Goal: Information Seeking & Learning: Learn about a topic

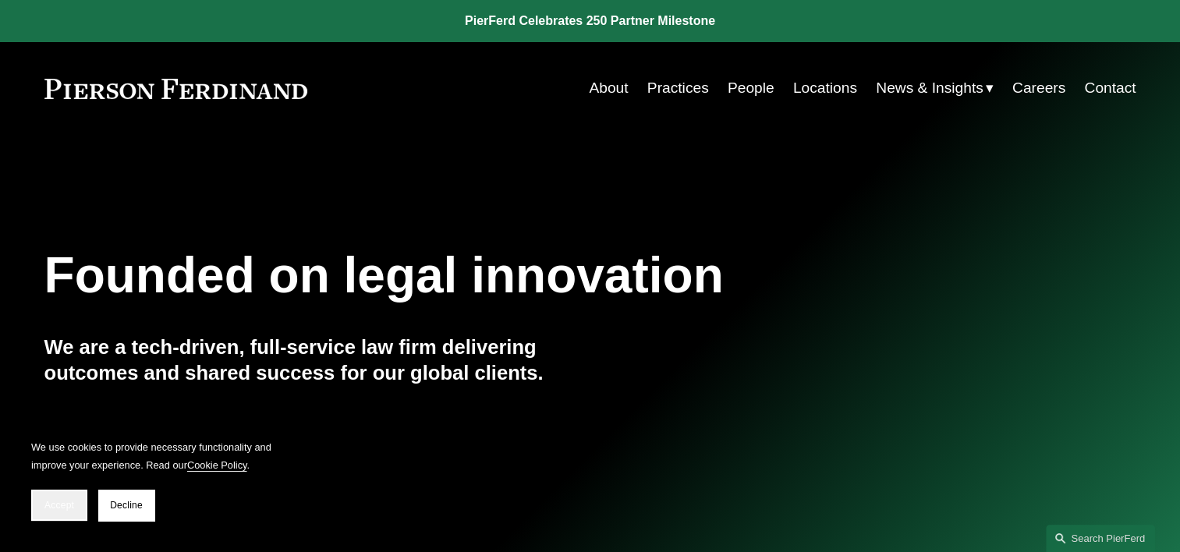
click at [64, 504] on span "Accept" at bounding box center [59, 505] width 30 height 11
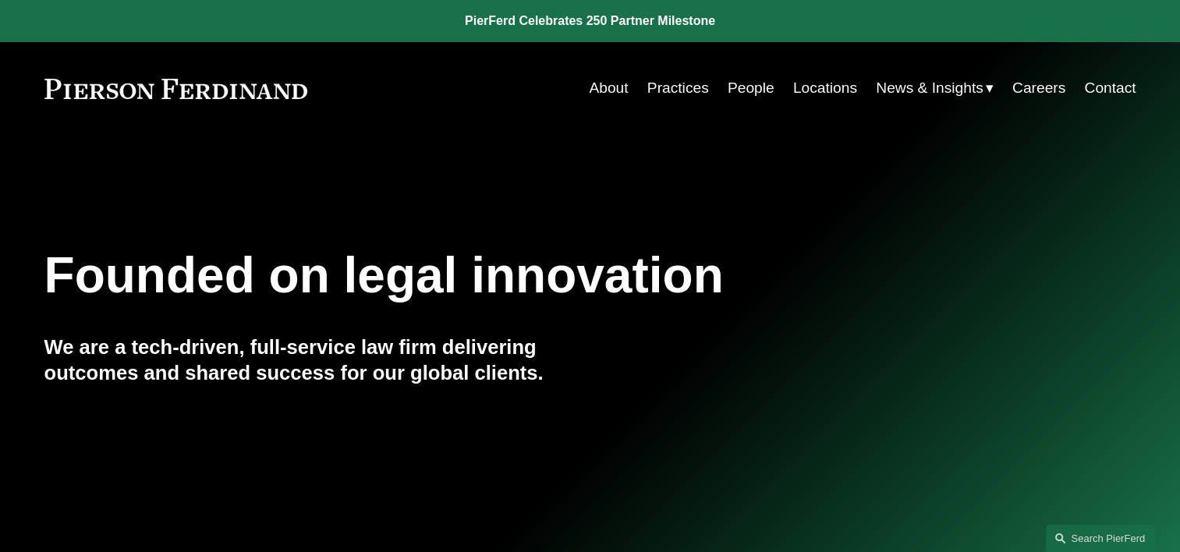
click at [815, 92] on link "Locations" at bounding box center [825, 88] width 64 height 30
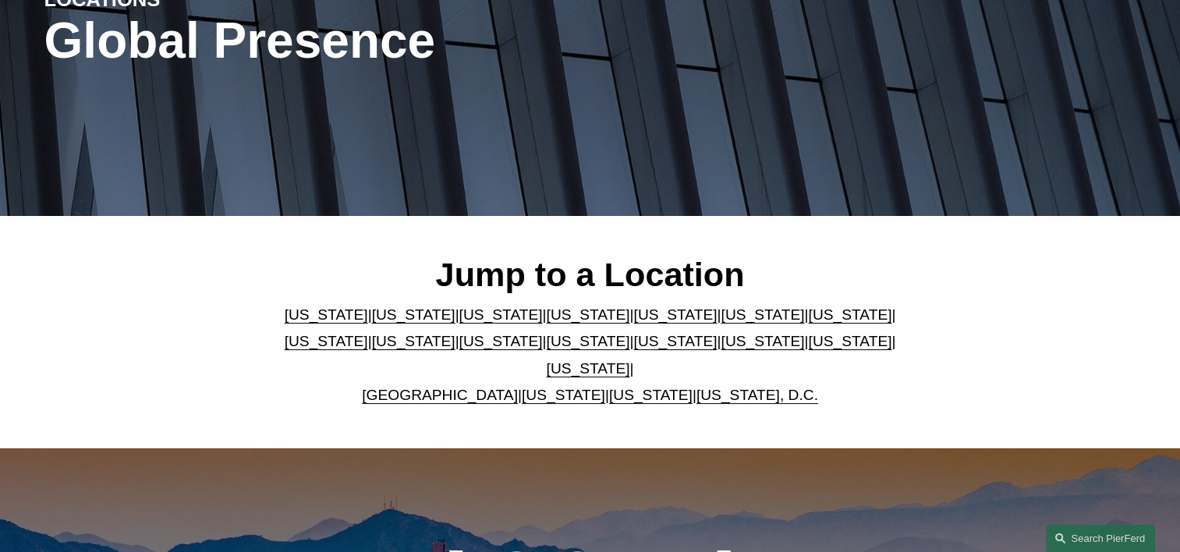
scroll to position [234, 0]
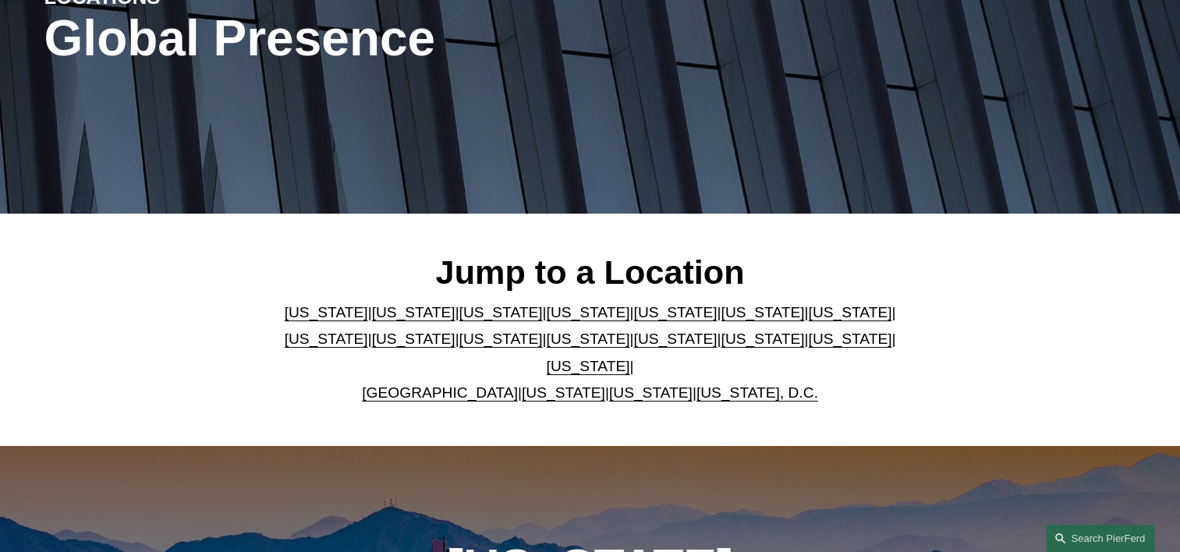
click at [633, 321] on link "[US_STATE]" at bounding box center [674, 312] width 83 height 16
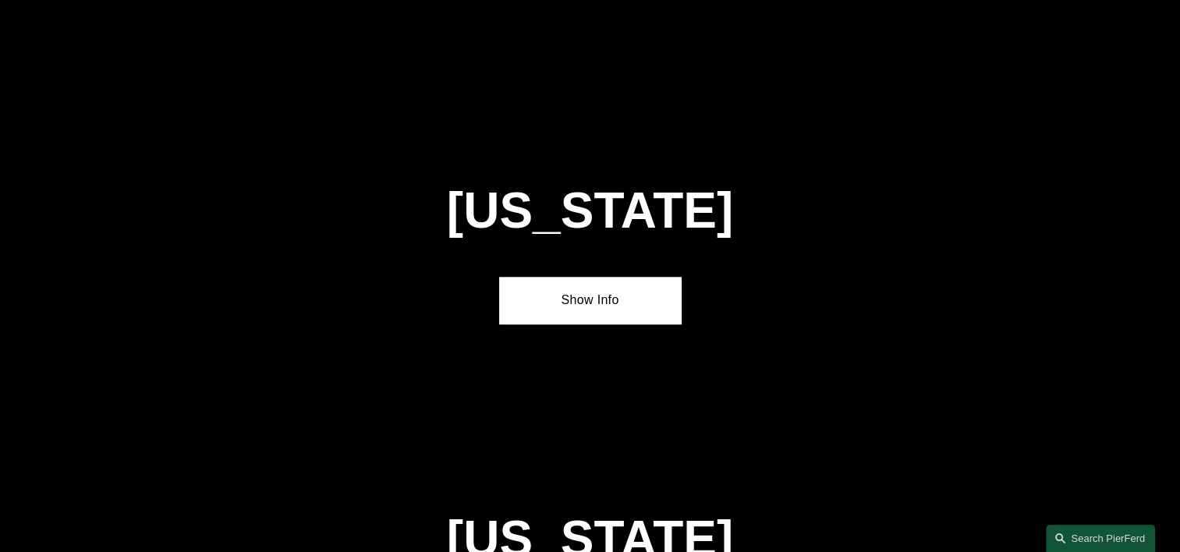
scroll to position [1982, 0]
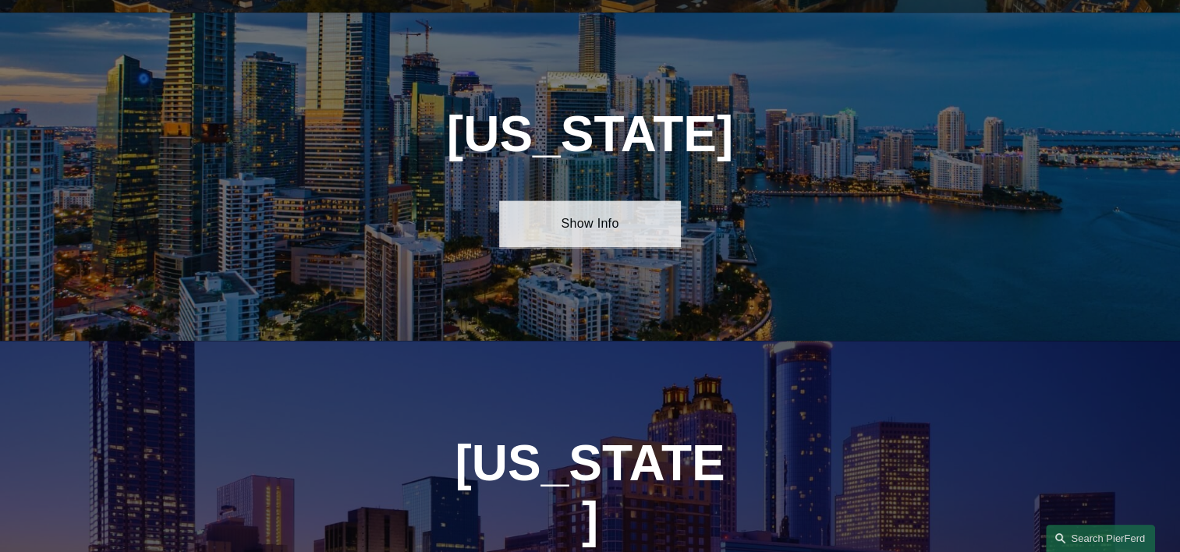
click at [600, 214] on link "Show Info" at bounding box center [590, 223] width 182 height 47
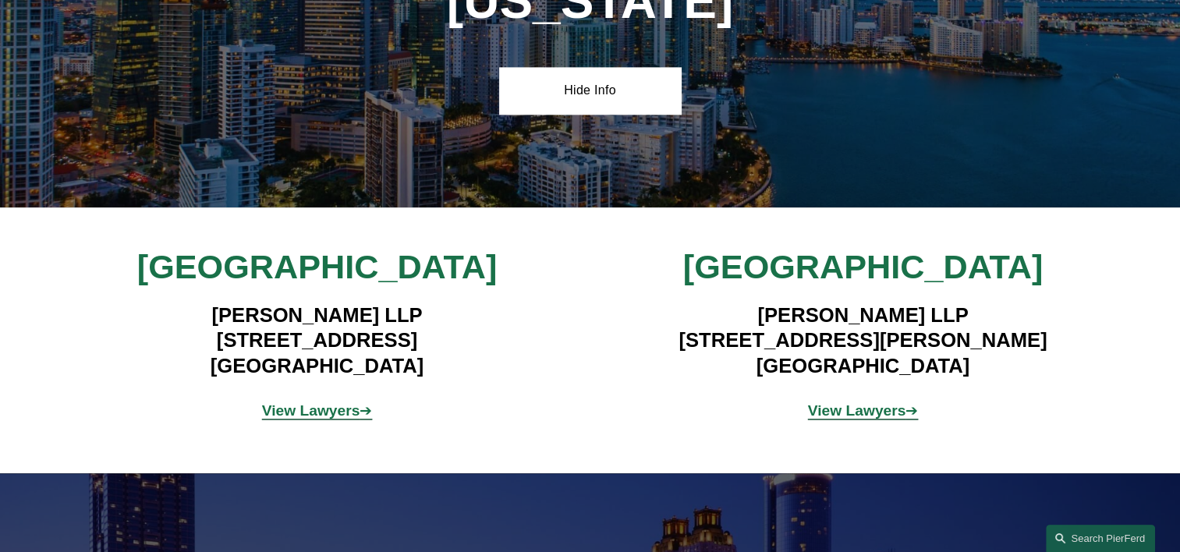
scroll to position [2138, 0]
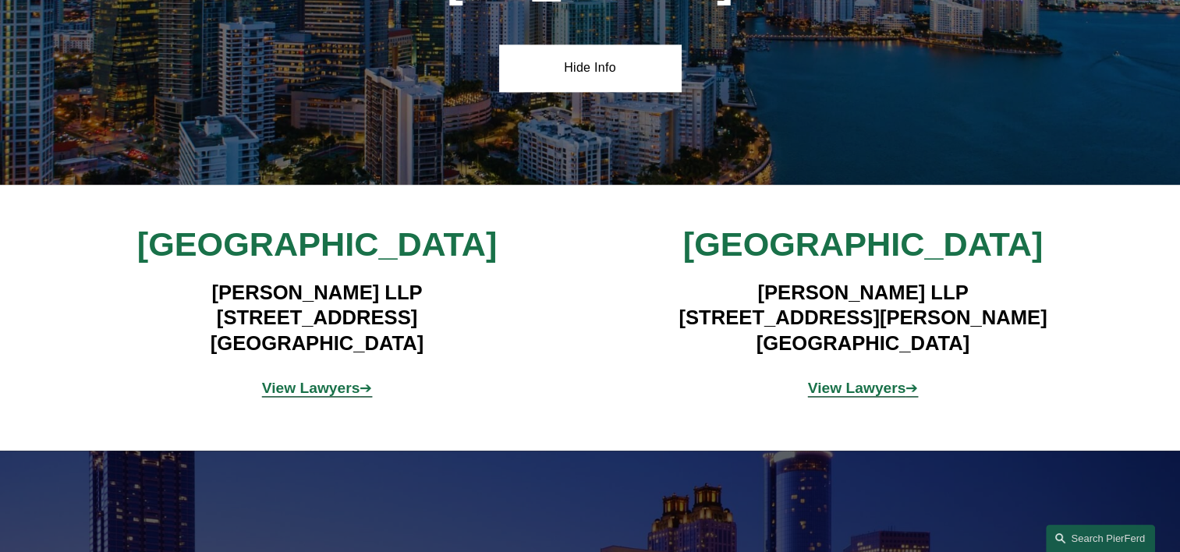
click at [858, 380] on strong "View Lawyers" at bounding box center [857, 388] width 98 height 16
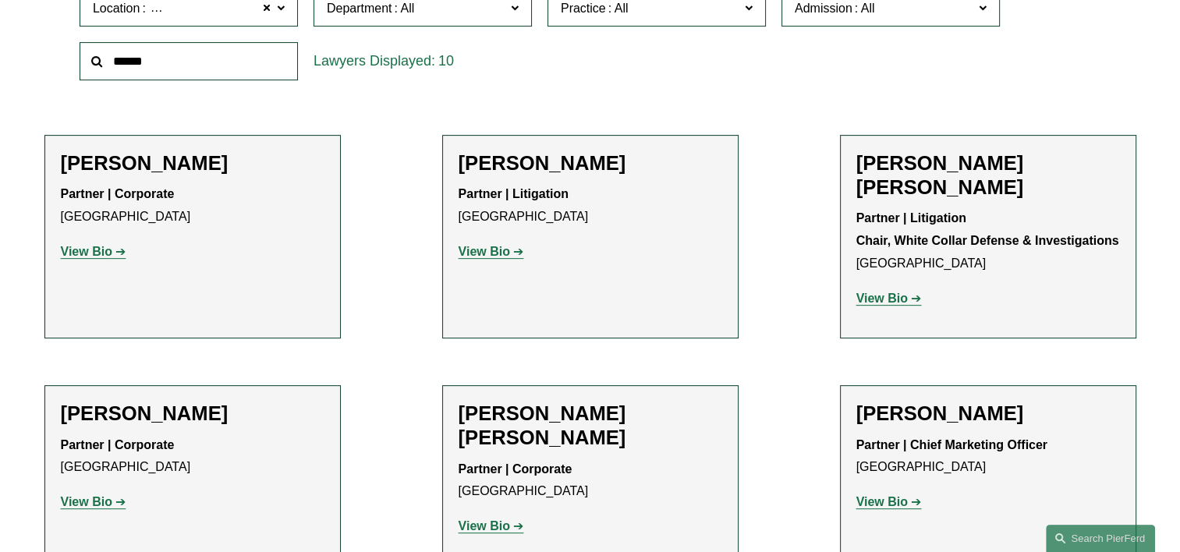
scroll to position [546, 0]
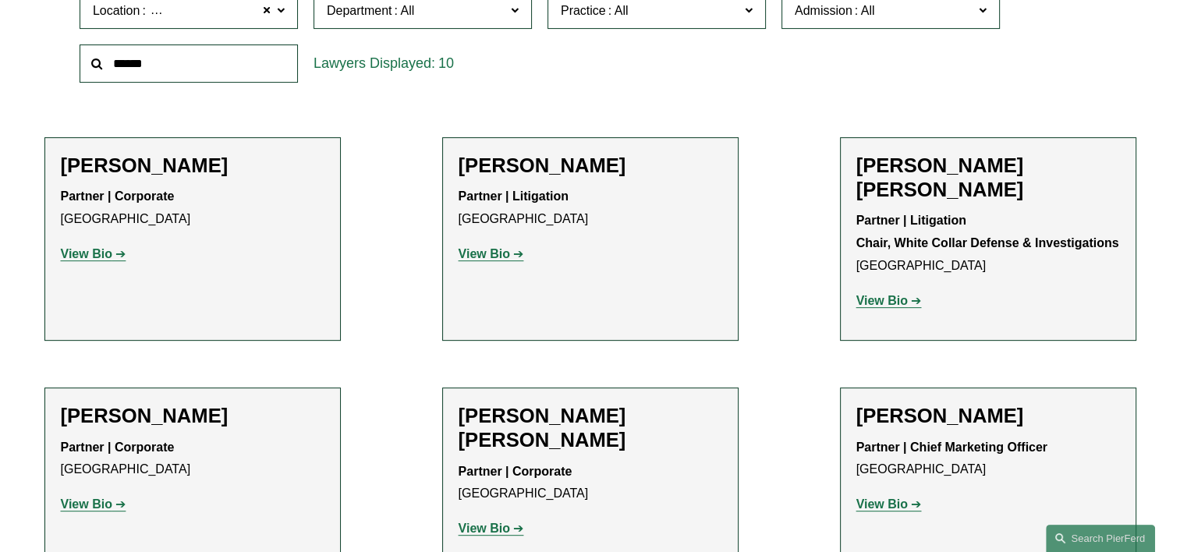
click at [103, 258] on strong "View Bio" at bounding box center [86, 253] width 51 height 13
click at [506, 257] on strong "View Bio" at bounding box center [484, 253] width 51 height 13
click at [887, 294] on strong "View Bio" at bounding box center [881, 300] width 51 height 13
click at [106, 498] on strong "View Bio" at bounding box center [86, 504] width 51 height 13
click at [508, 522] on strong "View Bio" at bounding box center [484, 528] width 51 height 13
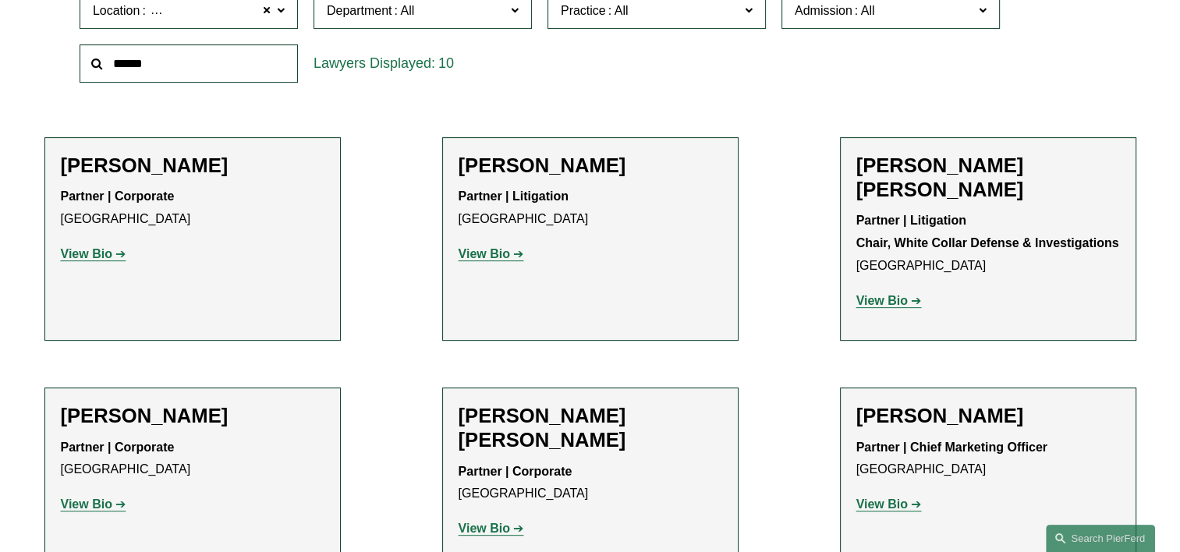
click at [903, 498] on strong "View Bio" at bounding box center [881, 504] width 51 height 13
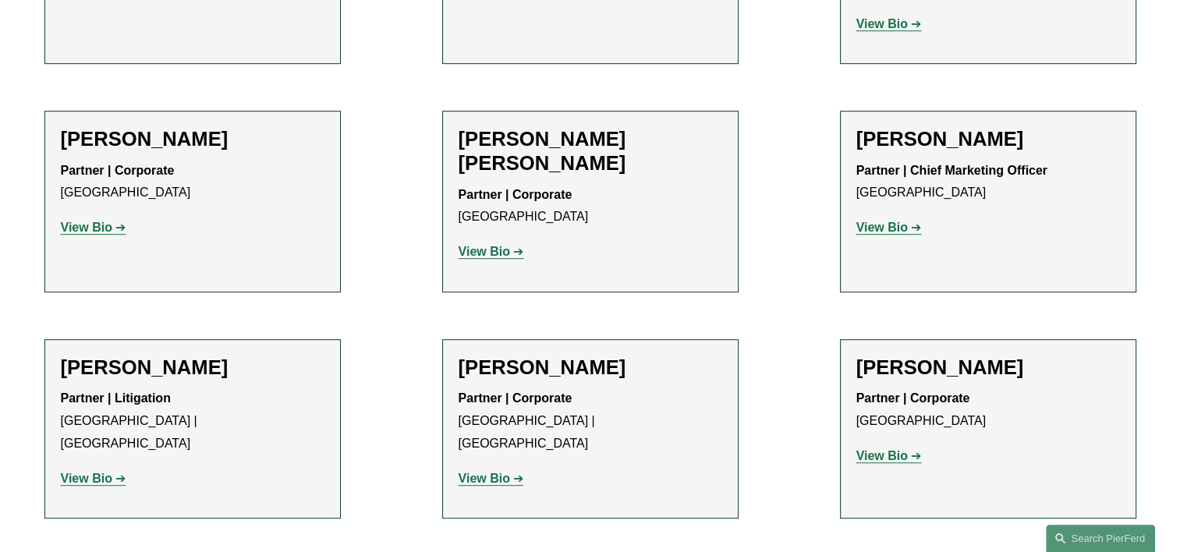
scroll to position [858, 0]
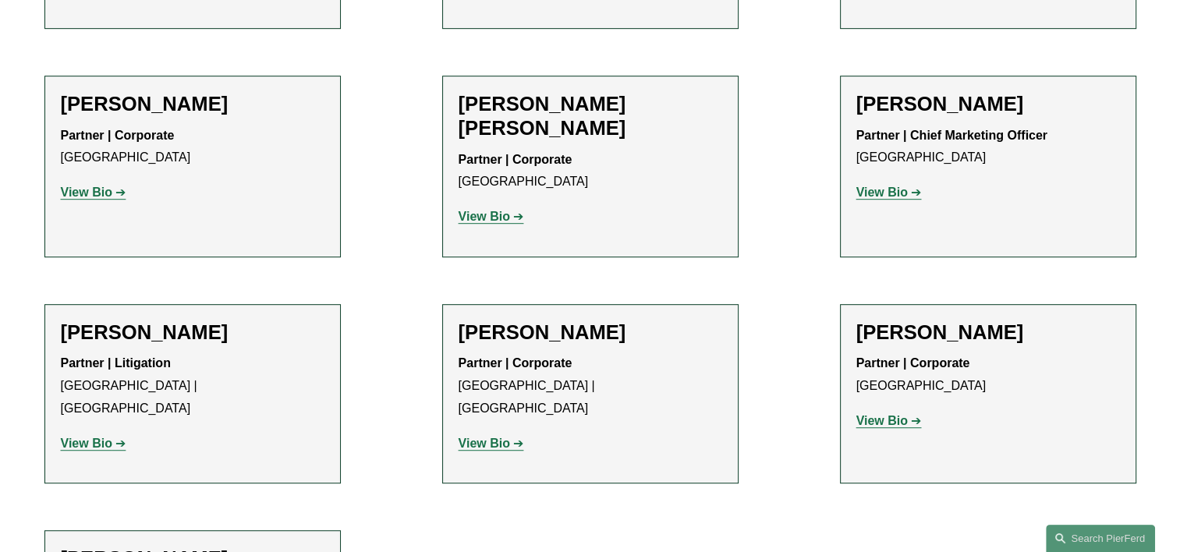
click at [105, 437] on strong "View Bio" at bounding box center [86, 443] width 51 height 13
click at [506, 437] on strong "View Bio" at bounding box center [484, 443] width 51 height 13
click at [878, 414] on strong "View Bio" at bounding box center [881, 420] width 51 height 13
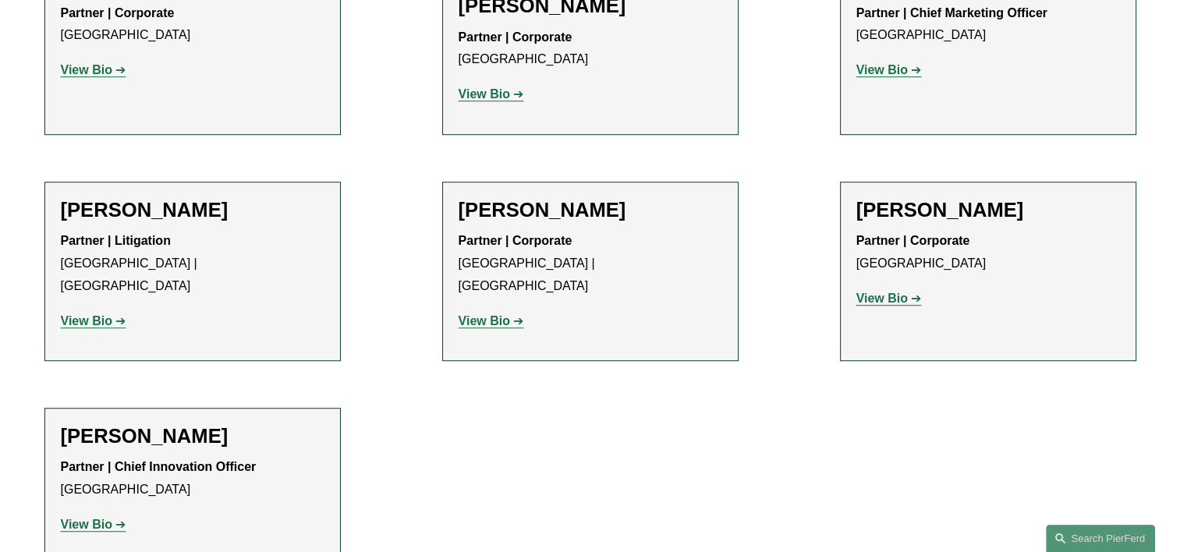
scroll to position [1014, 0]
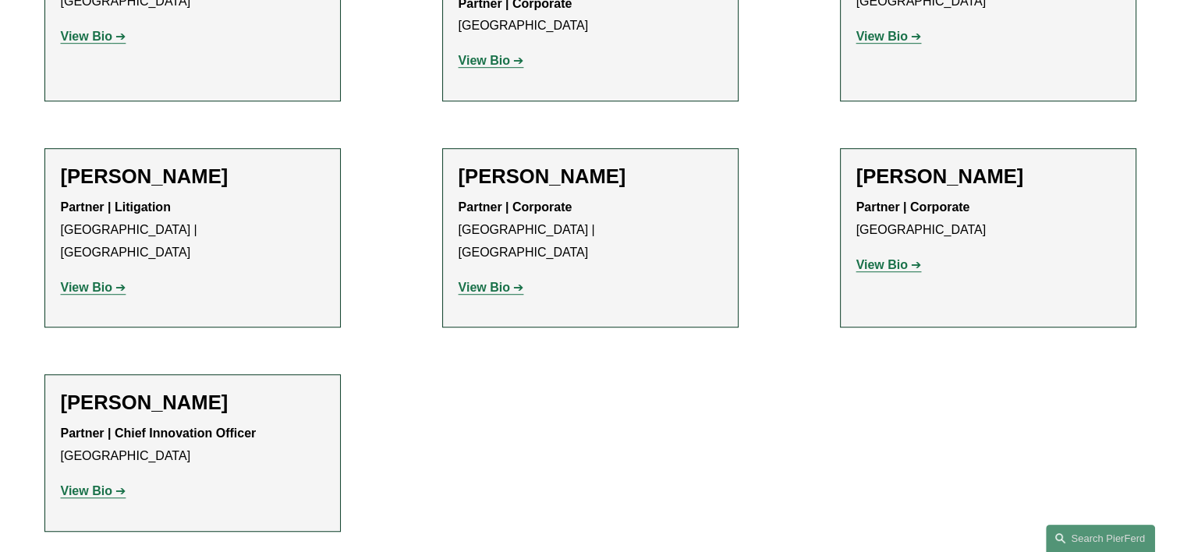
click at [106, 484] on strong "View Bio" at bounding box center [86, 490] width 51 height 13
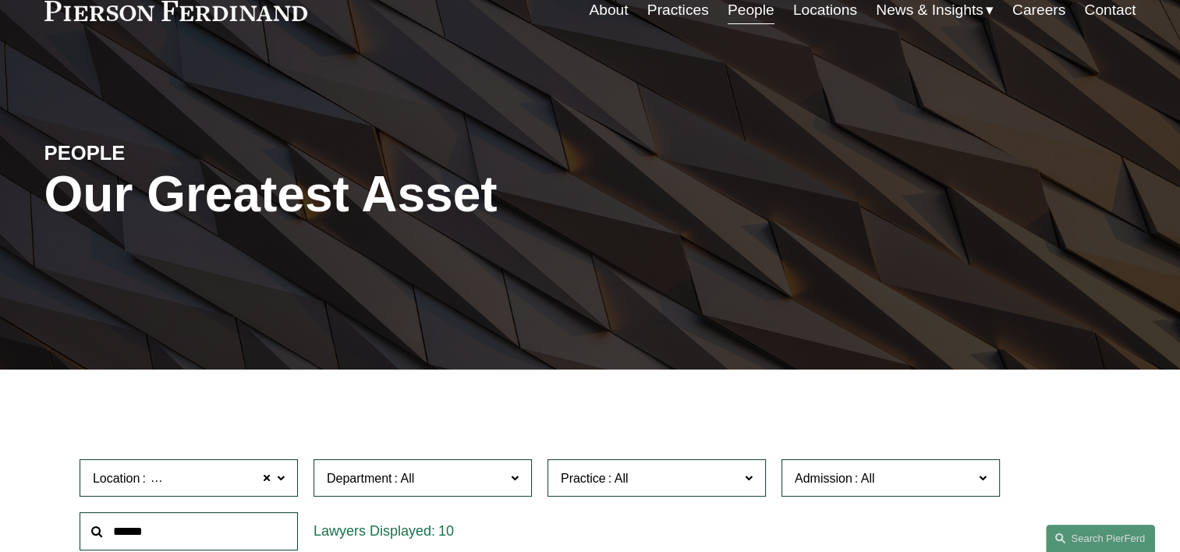
scroll to position [0, 0]
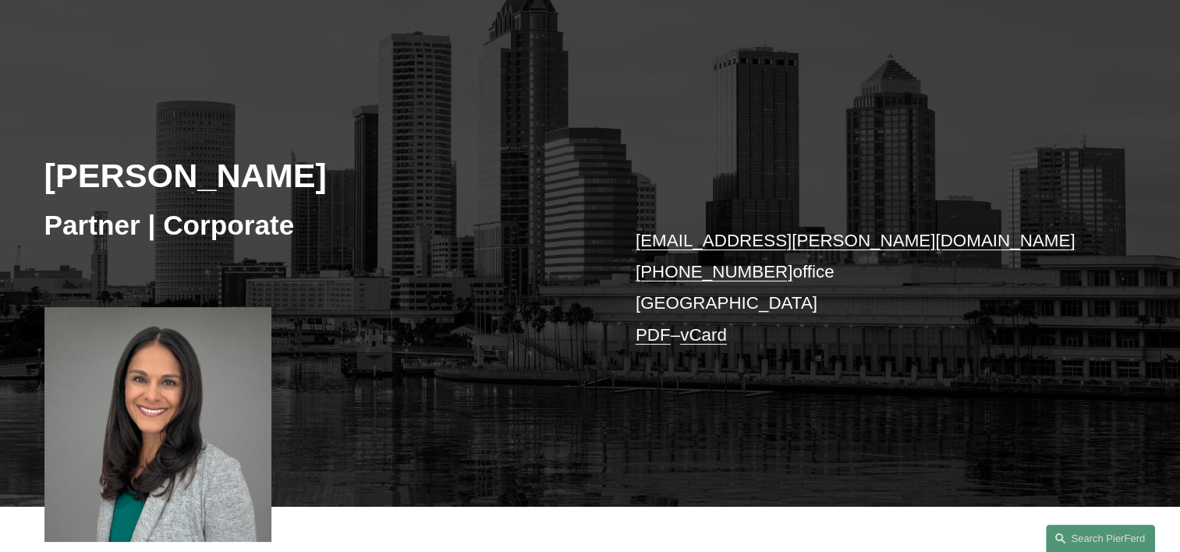
scroll to position [156, 0]
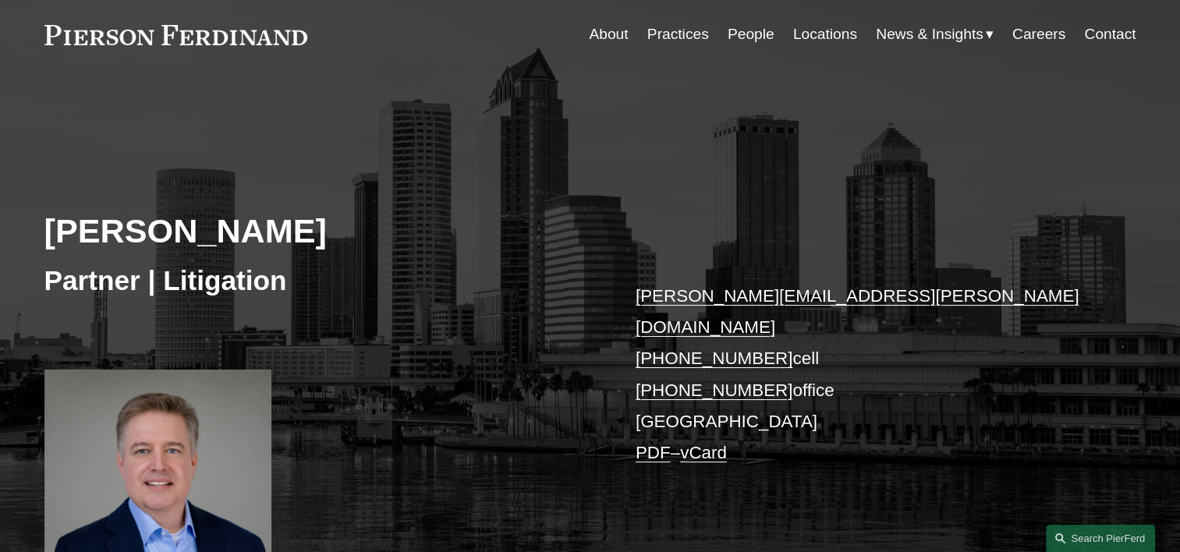
scroll to position [78, 0]
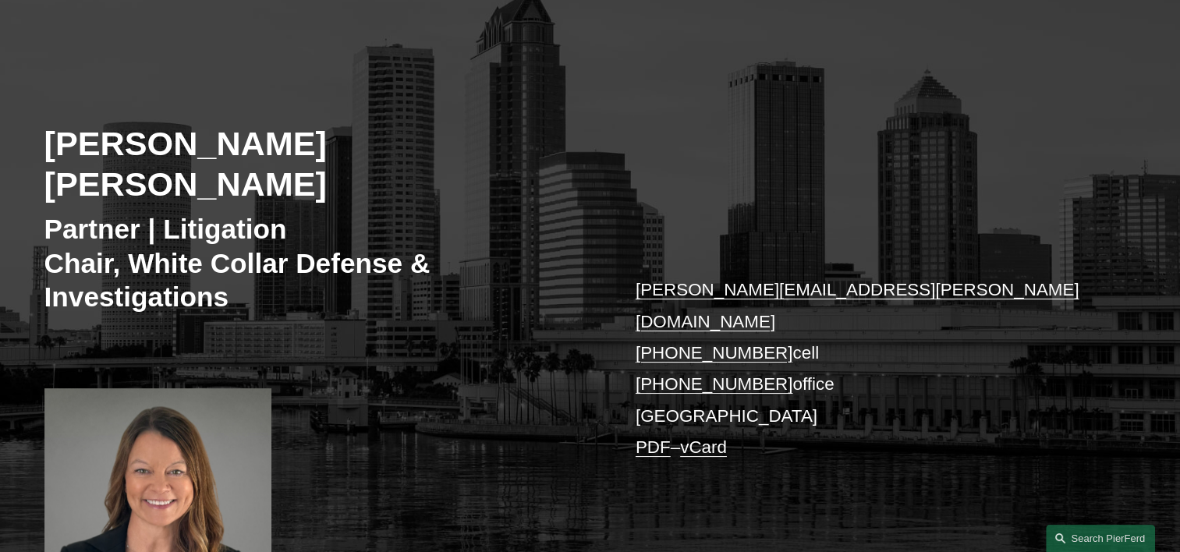
scroll to position [156, 0]
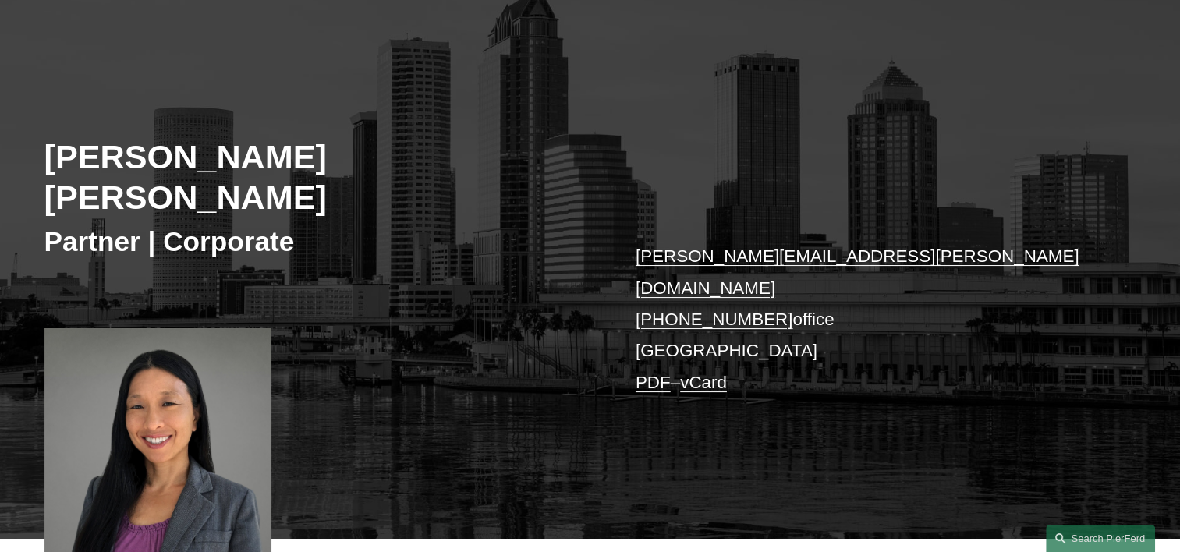
scroll to position [156, 0]
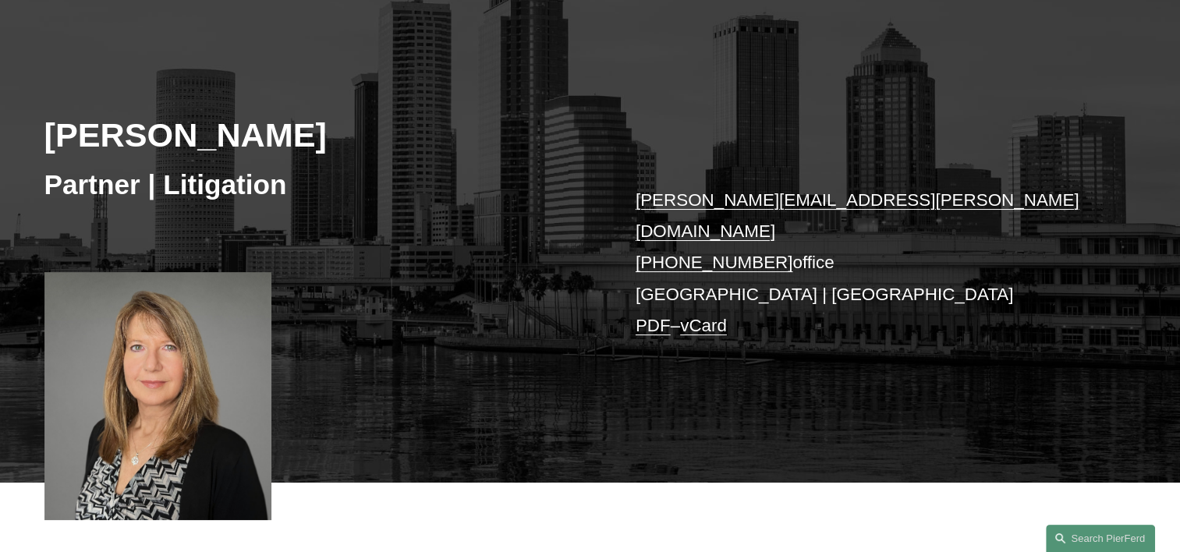
scroll to position [156, 0]
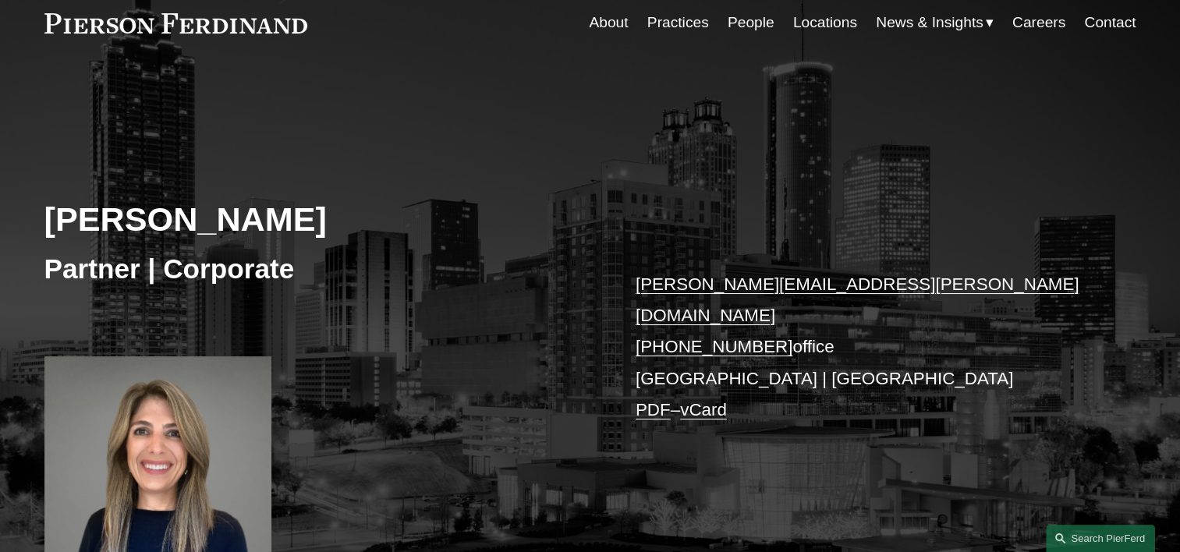
scroll to position [156, 0]
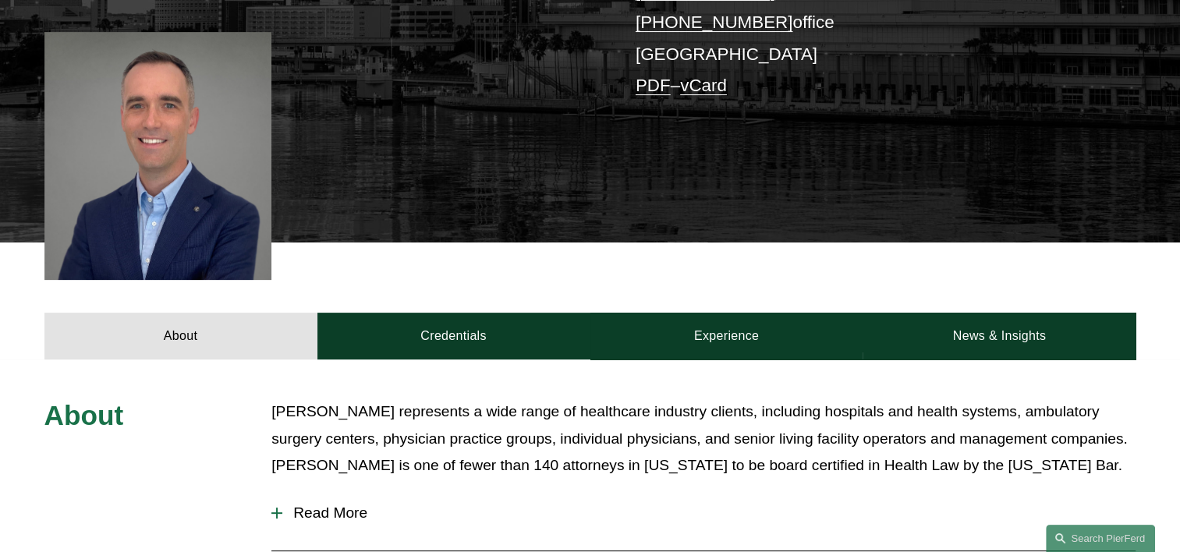
scroll to position [312, 0]
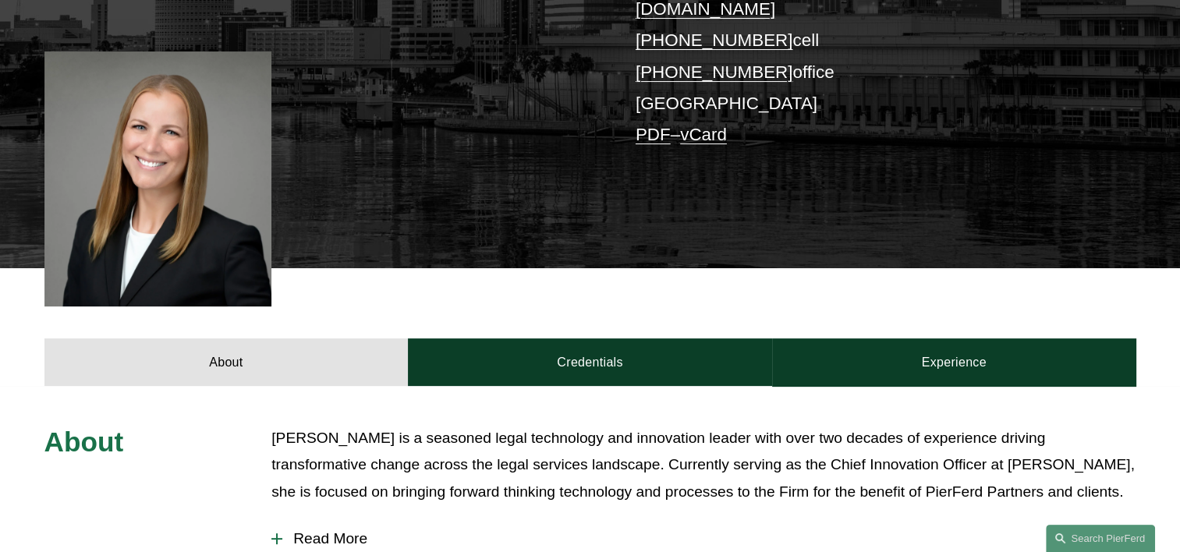
scroll to position [390, 0]
